Goal: Find specific page/section: Find specific page/section

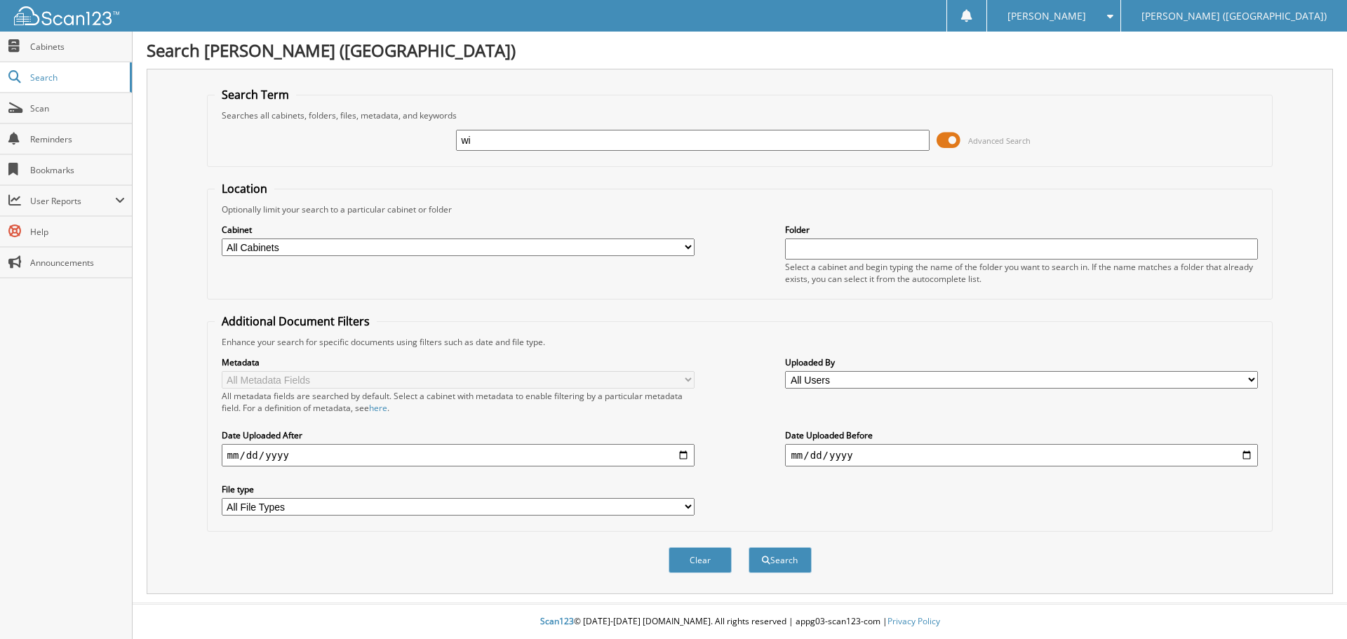
type input "w"
type input "[PERSON_NAME]"
click at [749, 547] on button "Search" at bounding box center [780, 560] width 63 height 26
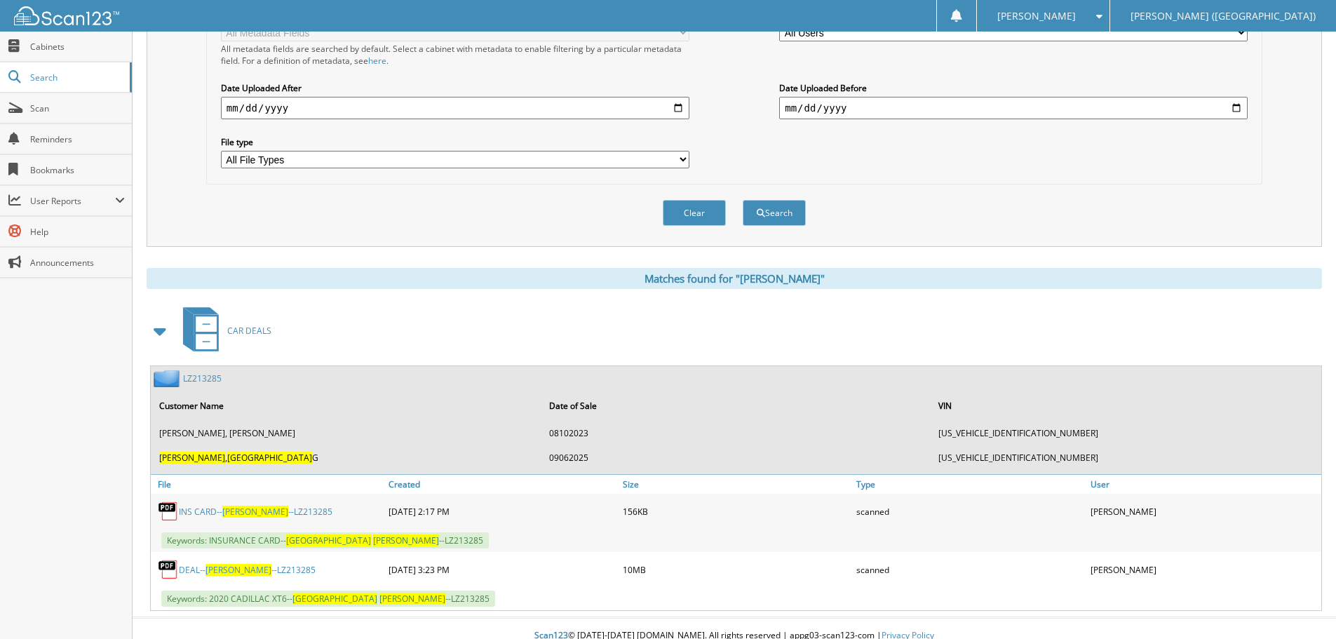
scroll to position [362, 0]
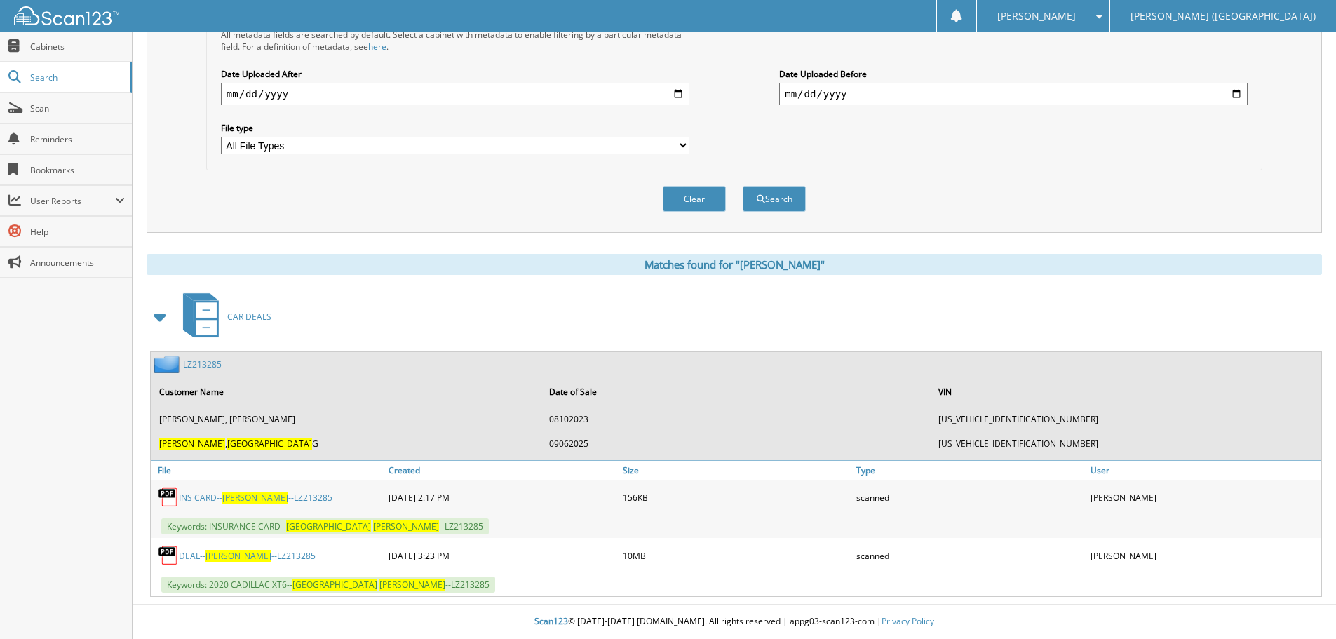
click at [234, 550] on link "DEAL-- [PERSON_NAME] --LZ213285" at bounding box center [247, 556] width 137 height 12
click at [63, 109] on span "Scan" at bounding box center [77, 108] width 95 height 12
